Goal: Information Seeking & Learning: Learn about a topic

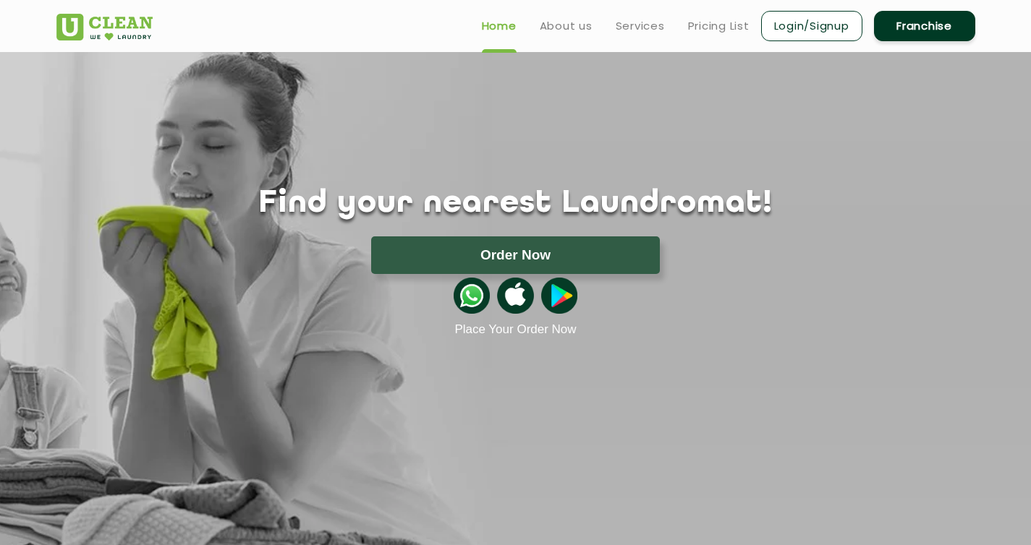
click at [376, 27] on div "Home About us Services Pricing List Login/Signup Franchise" at bounding box center [516, 23] width 940 height 39
click at [717, 30] on link "Pricing List" at bounding box center [718, 25] width 61 height 17
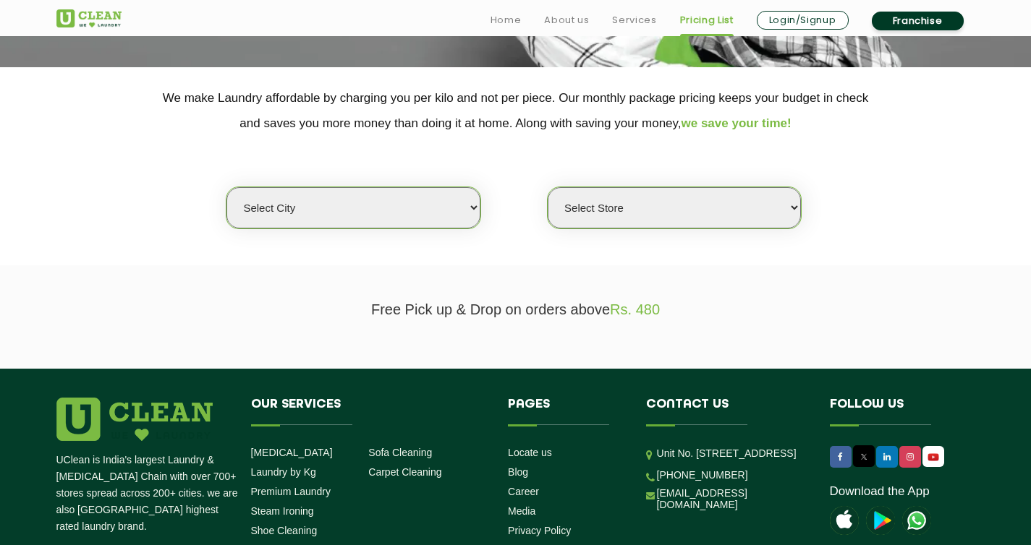
scroll to position [271, 0]
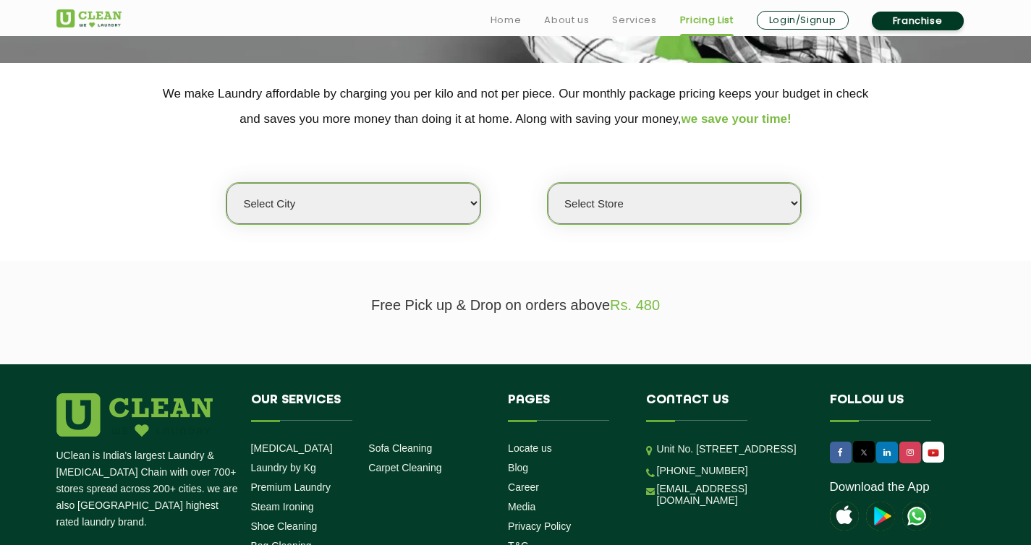
click at [457, 197] on select "Select city [GEOGRAPHIC_DATA] [GEOGRAPHIC_DATA] [GEOGRAPHIC_DATA] [GEOGRAPHIC_D…" at bounding box center [352, 203] width 253 height 41
select select "5"
click at [226, 184] on select "Select city [GEOGRAPHIC_DATA] [GEOGRAPHIC_DATA] [GEOGRAPHIC_DATA] [GEOGRAPHIC_D…" at bounding box center [352, 203] width 253 height 41
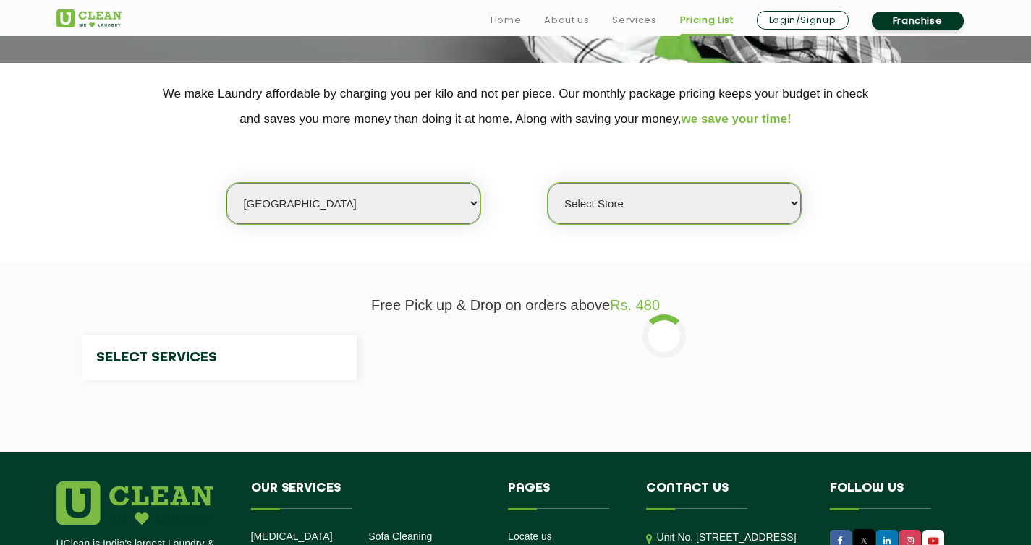
select select "0"
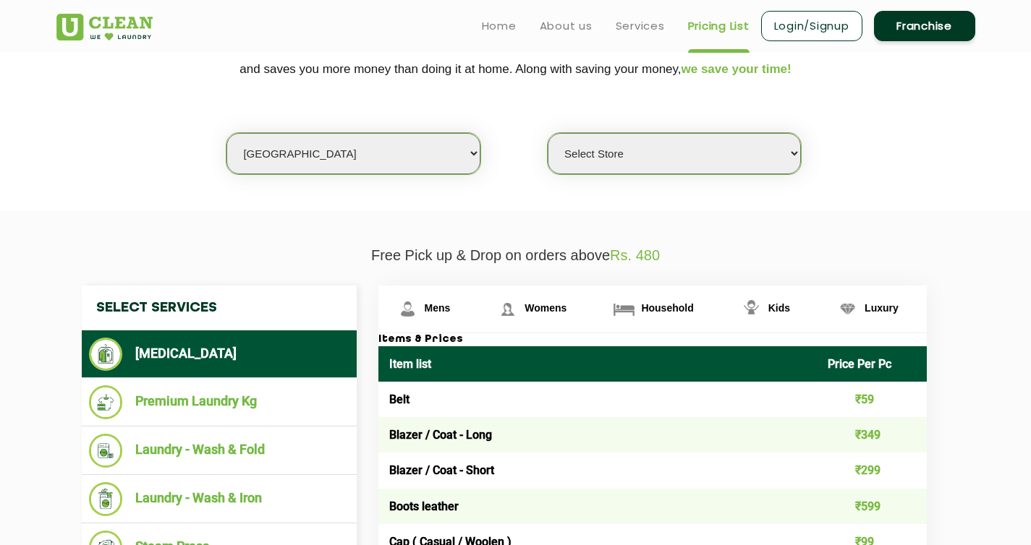
scroll to position [311, 0]
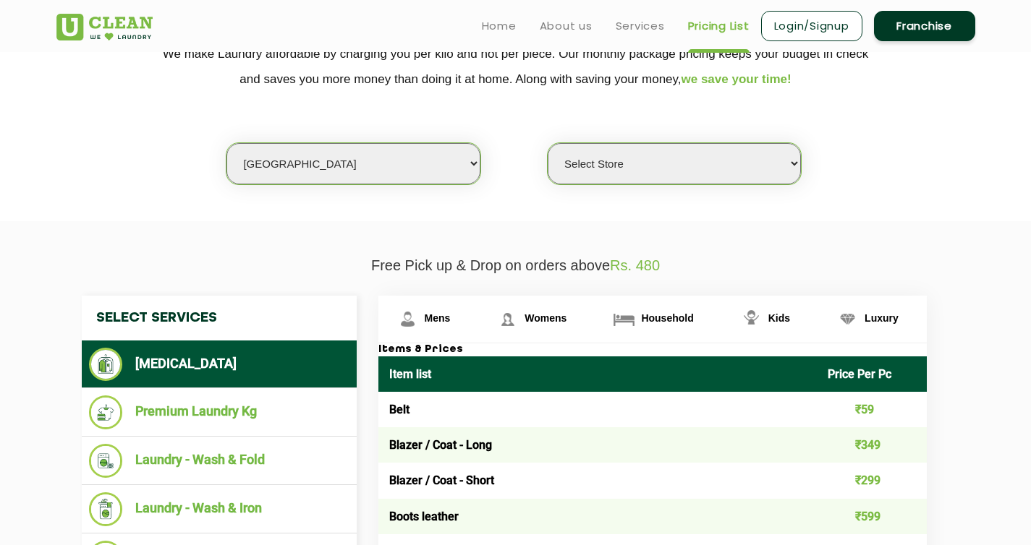
click at [639, 179] on select "Select Store UClean Narsingi UClean Nizampet UClean Sangareddy UClean Gachibowl…" at bounding box center [674, 163] width 253 height 41
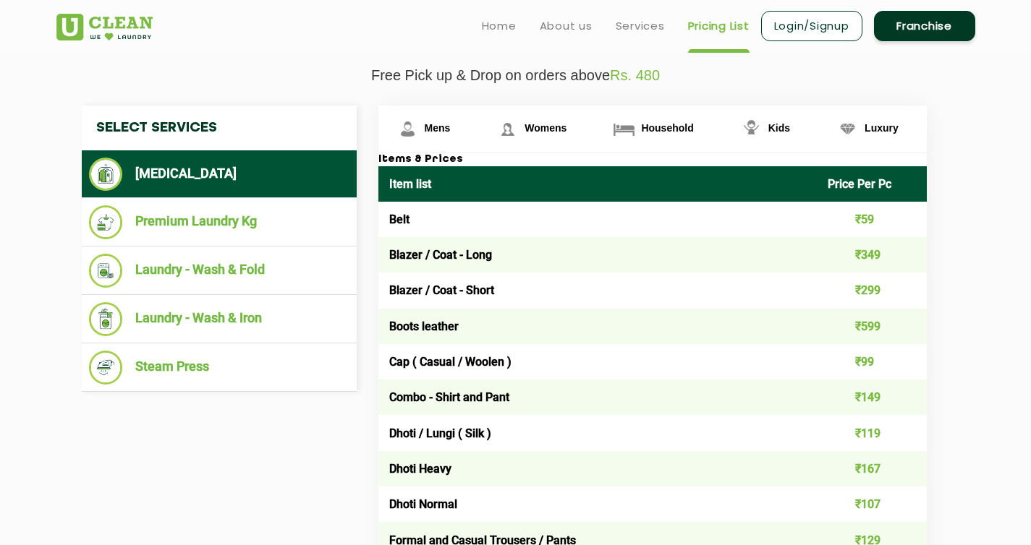
scroll to position [498, 0]
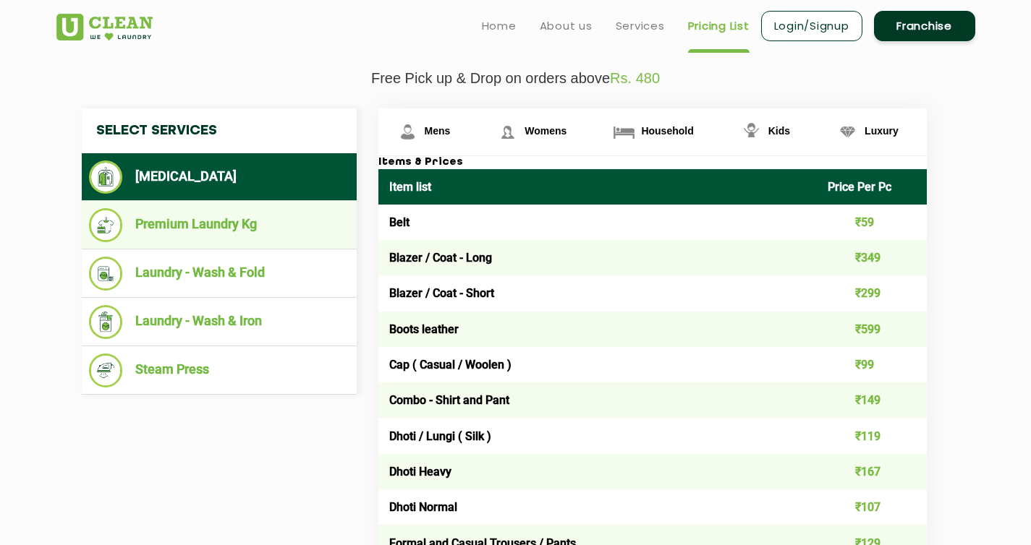
click at [203, 206] on ul "Premium Laundry Kg" at bounding box center [219, 225] width 275 height 48
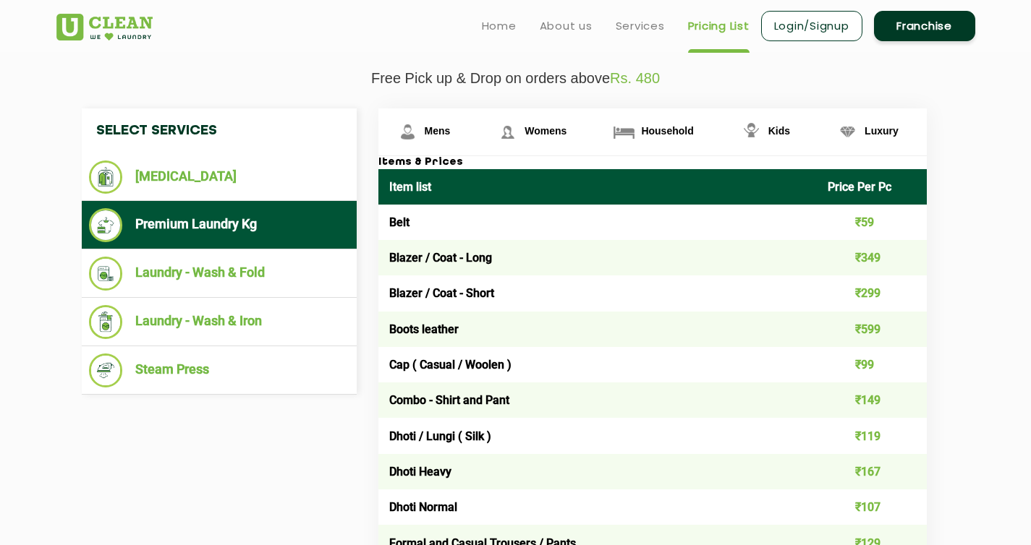
click at [210, 234] on li "Premium Laundry Kg" at bounding box center [219, 225] width 260 height 34
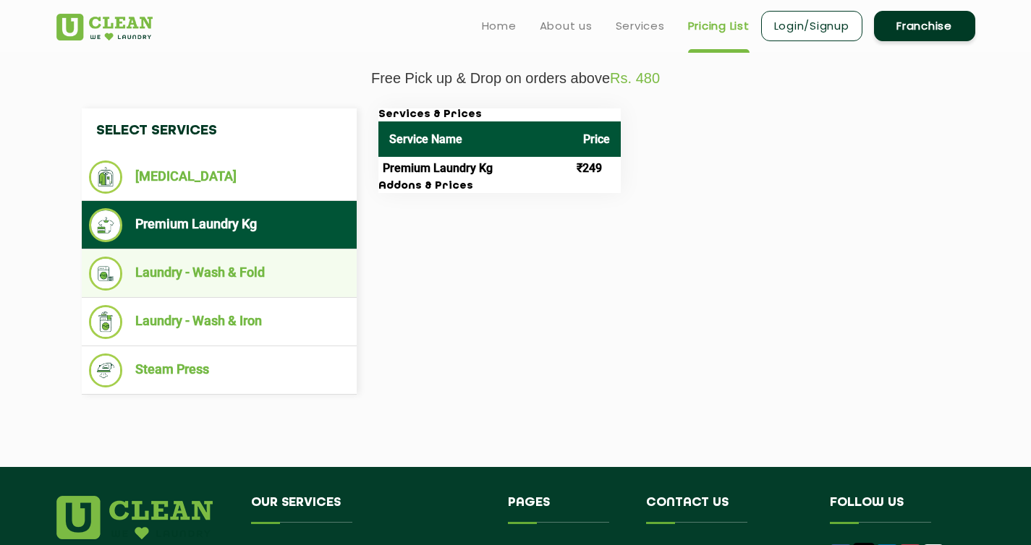
click at [199, 282] on li "Laundry - Wash & Fold" at bounding box center [219, 274] width 260 height 34
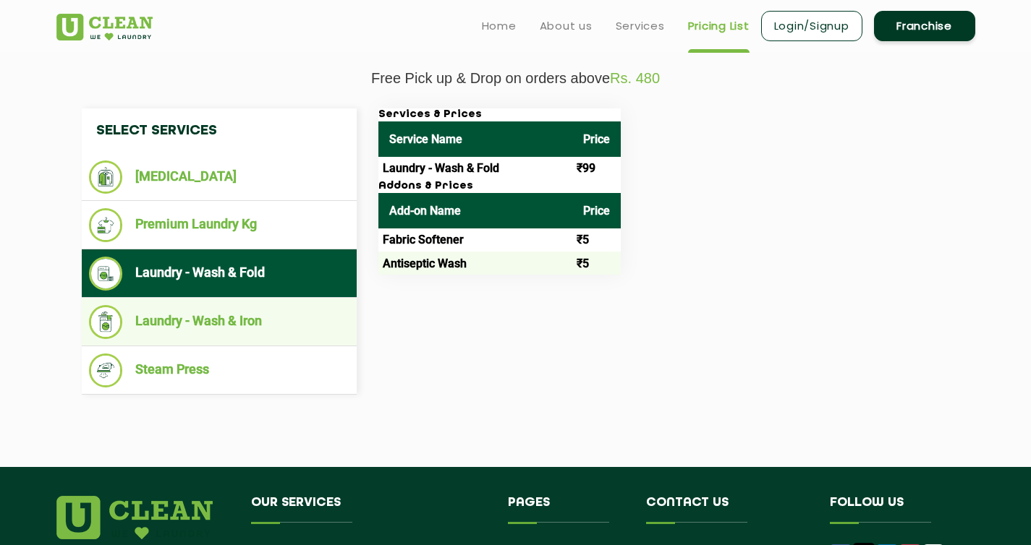
click at [200, 321] on li "Laundry - Wash & Iron" at bounding box center [219, 322] width 260 height 34
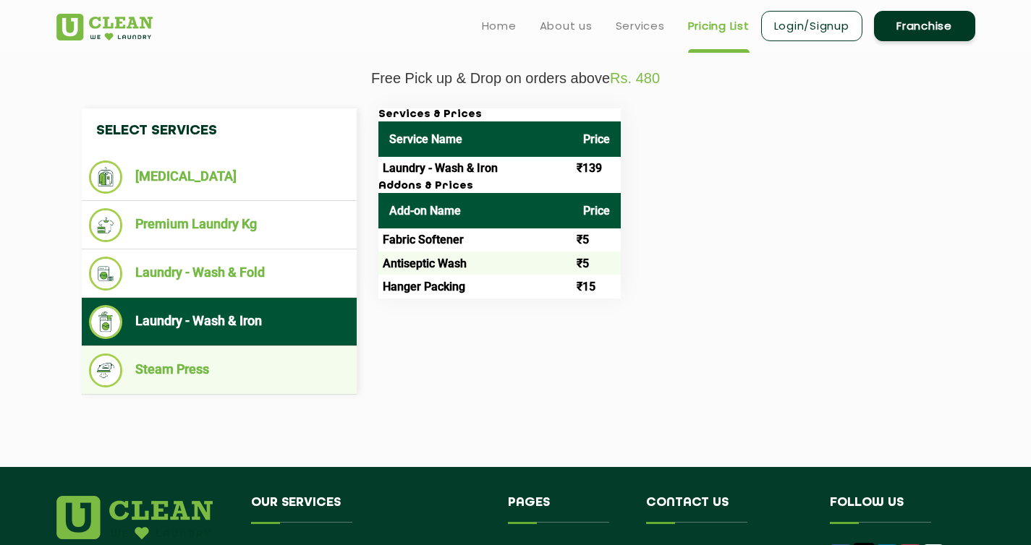
click at [153, 365] on li "Steam Press" at bounding box center [219, 371] width 260 height 34
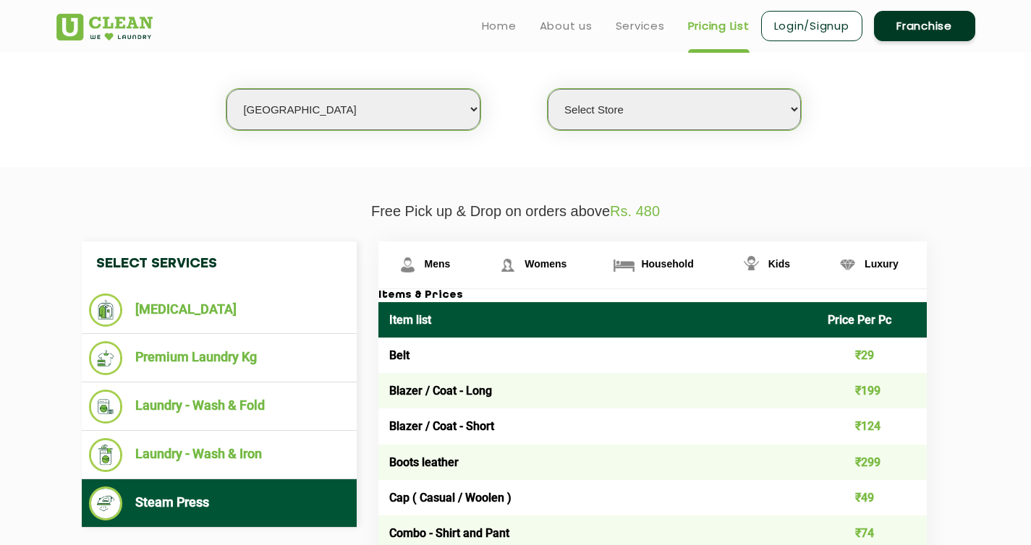
scroll to position [361, 0]
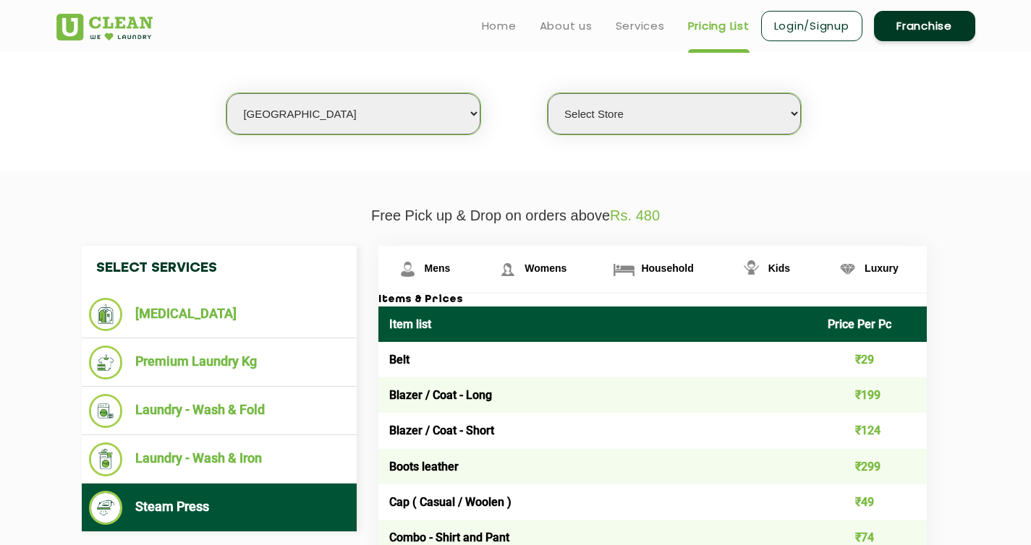
click at [652, 119] on select "Select Store UClean Narsingi UClean Nizampet UClean Sangareddy UClean Gachibowl…" at bounding box center [674, 113] width 253 height 41
click at [632, 265] on img at bounding box center [623, 269] width 25 height 25
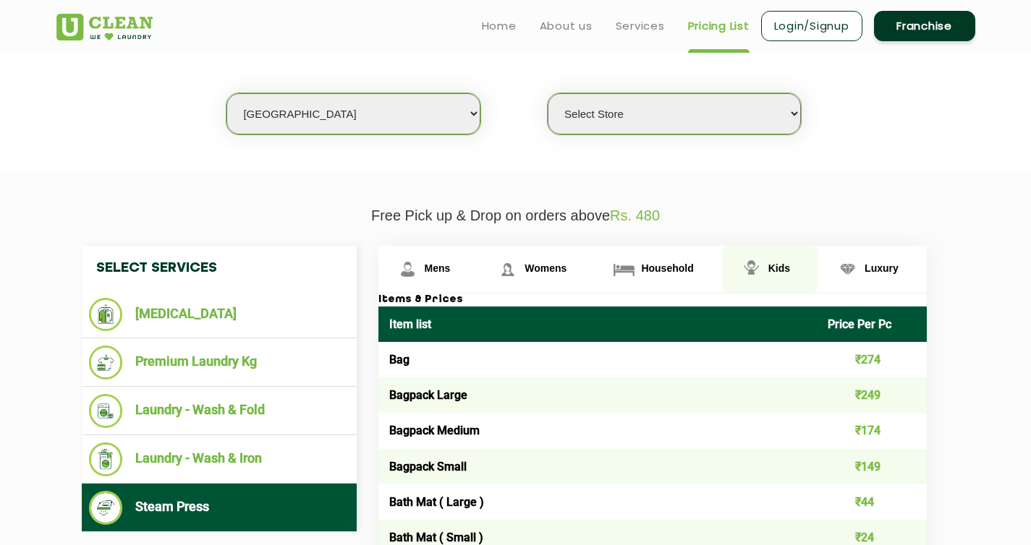
click at [777, 271] on span "Kids" at bounding box center [779, 269] width 22 height 12
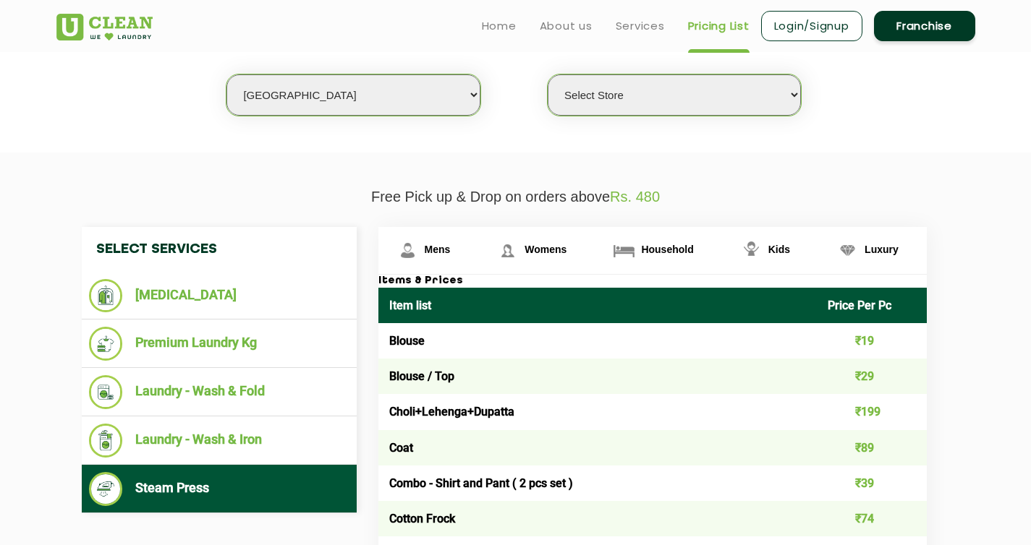
scroll to position [372, 0]
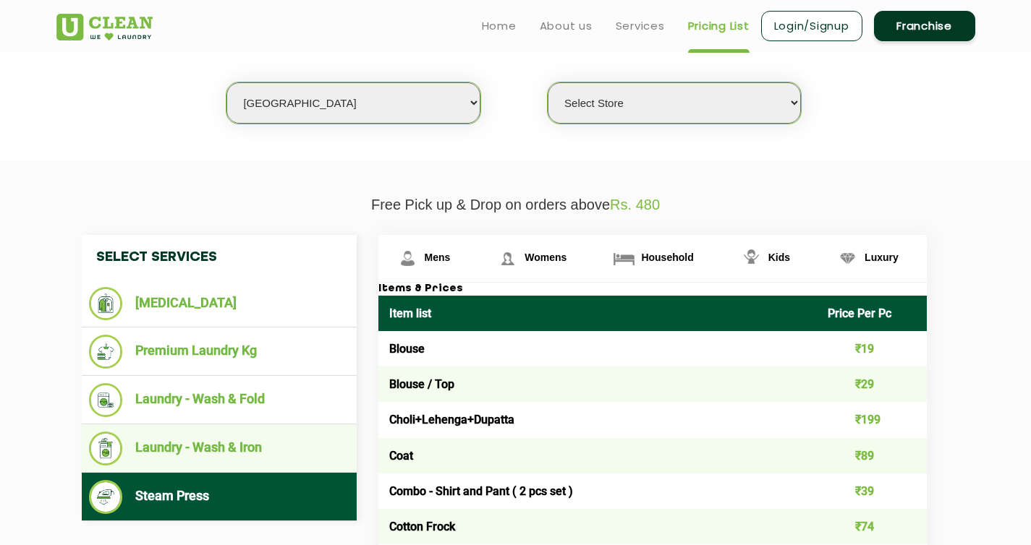
click at [196, 445] on li "Laundry - Wash & Iron" at bounding box center [219, 449] width 260 height 34
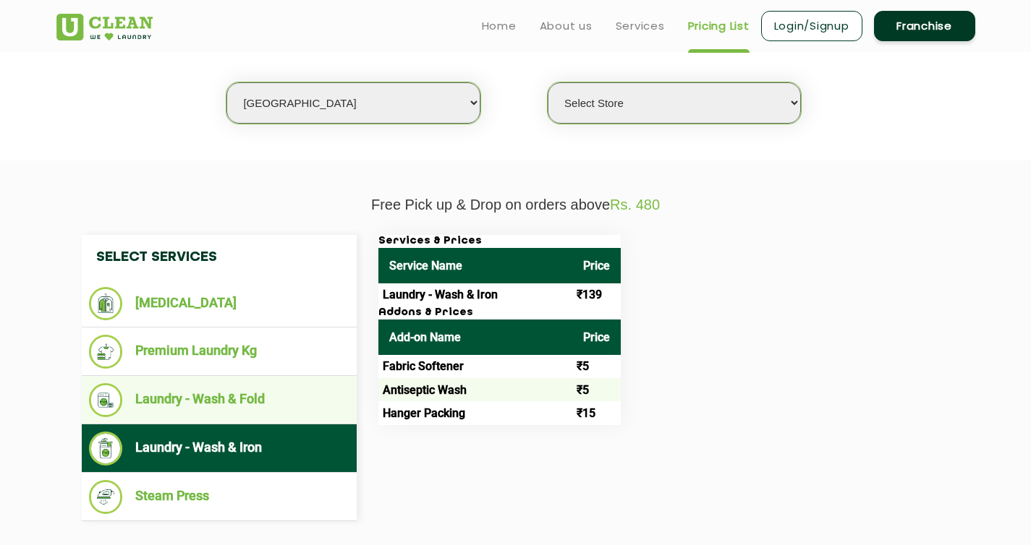
click at [239, 392] on li "Laundry - Wash & Fold" at bounding box center [219, 400] width 260 height 34
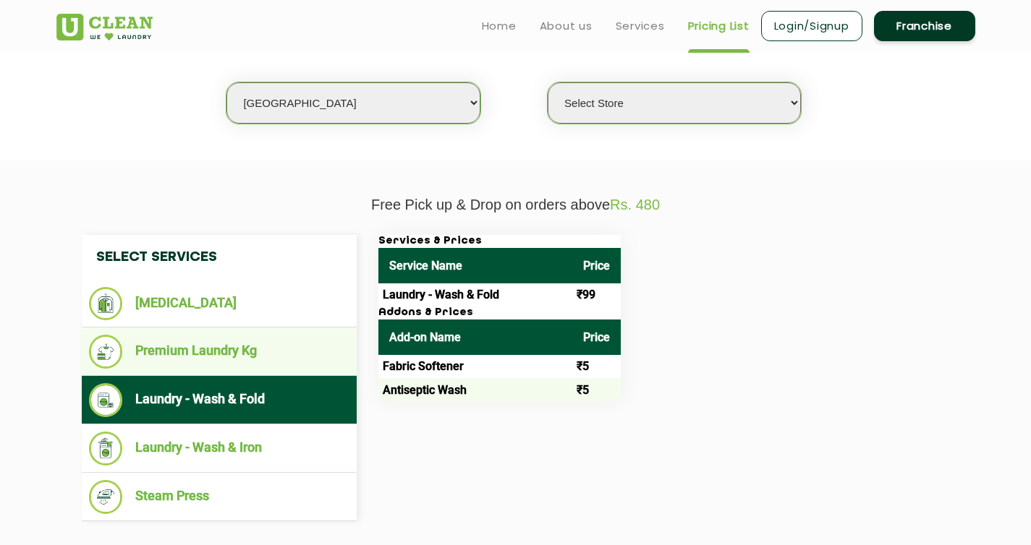
click at [242, 349] on li "Premium Laundry Kg" at bounding box center [219, 352] width 260 height 34
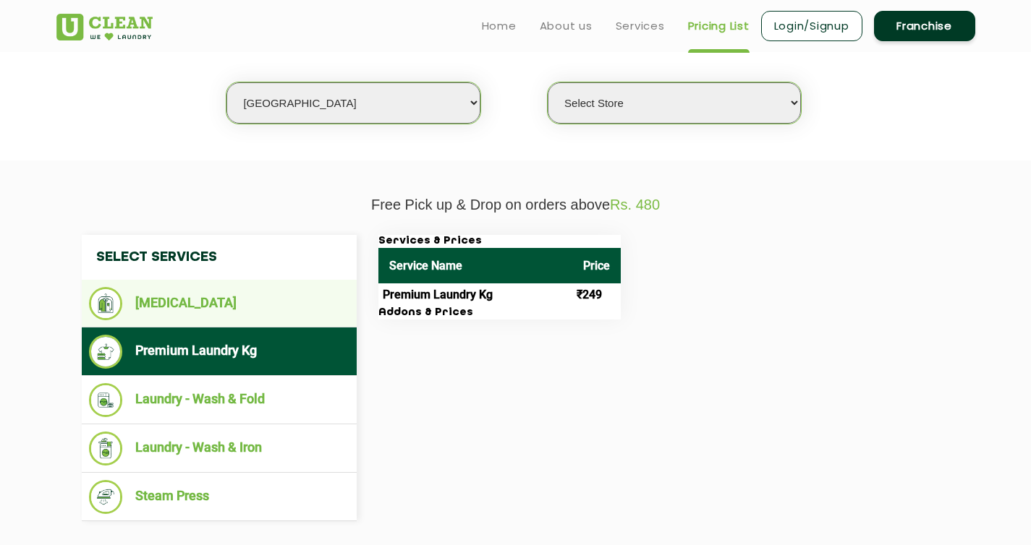
click at [205, 302] on li "[MEDICAL_DATA]" at bounding box center [219, 303] width 260 height 33
